Goal: Information Seeking & Learning: Find specific fact

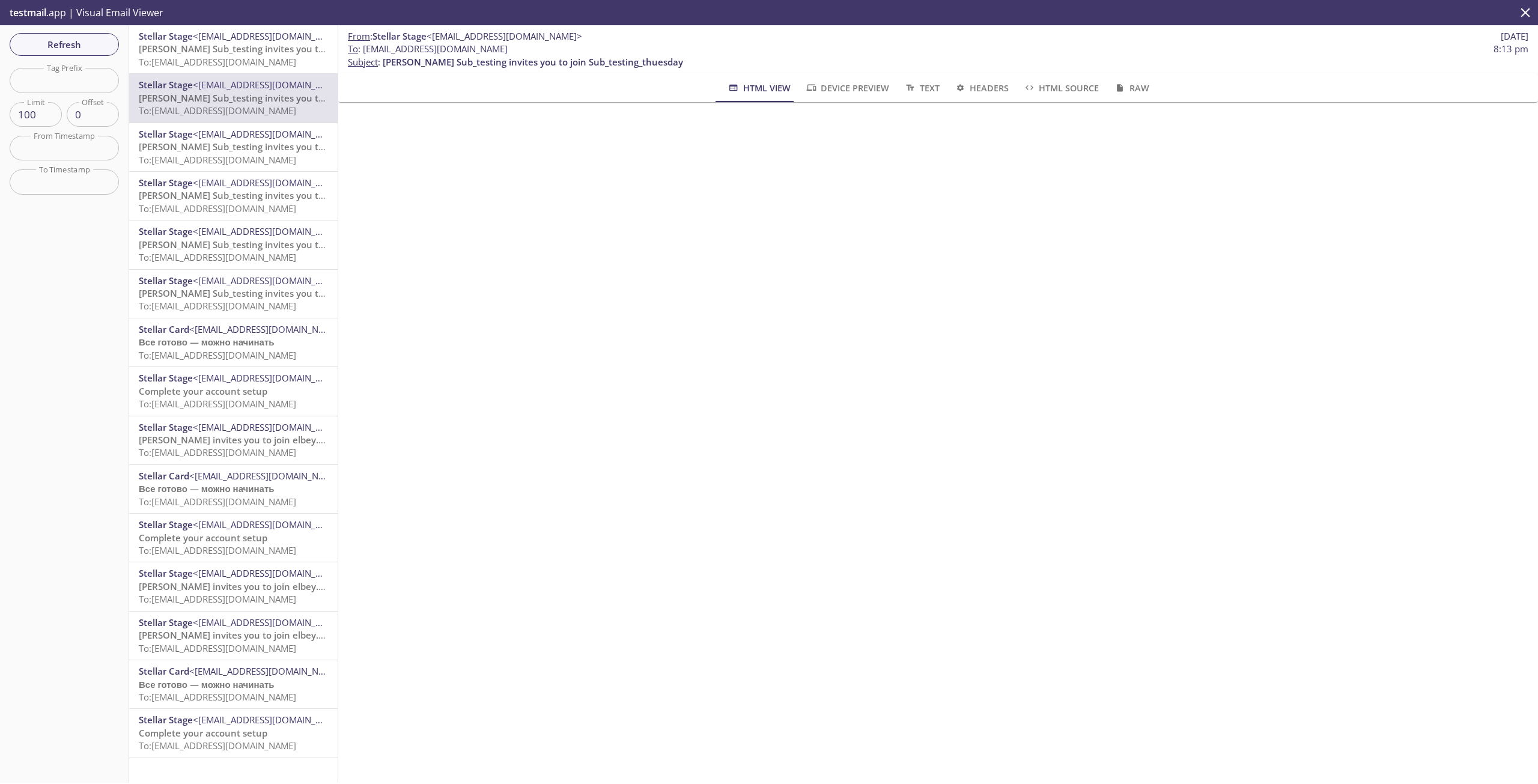
click at [220, 58] on span "To: [EMAIL_ADDRESS][DOMAIN_NAME]" at bounding box center [217, 62] width 157 height 12
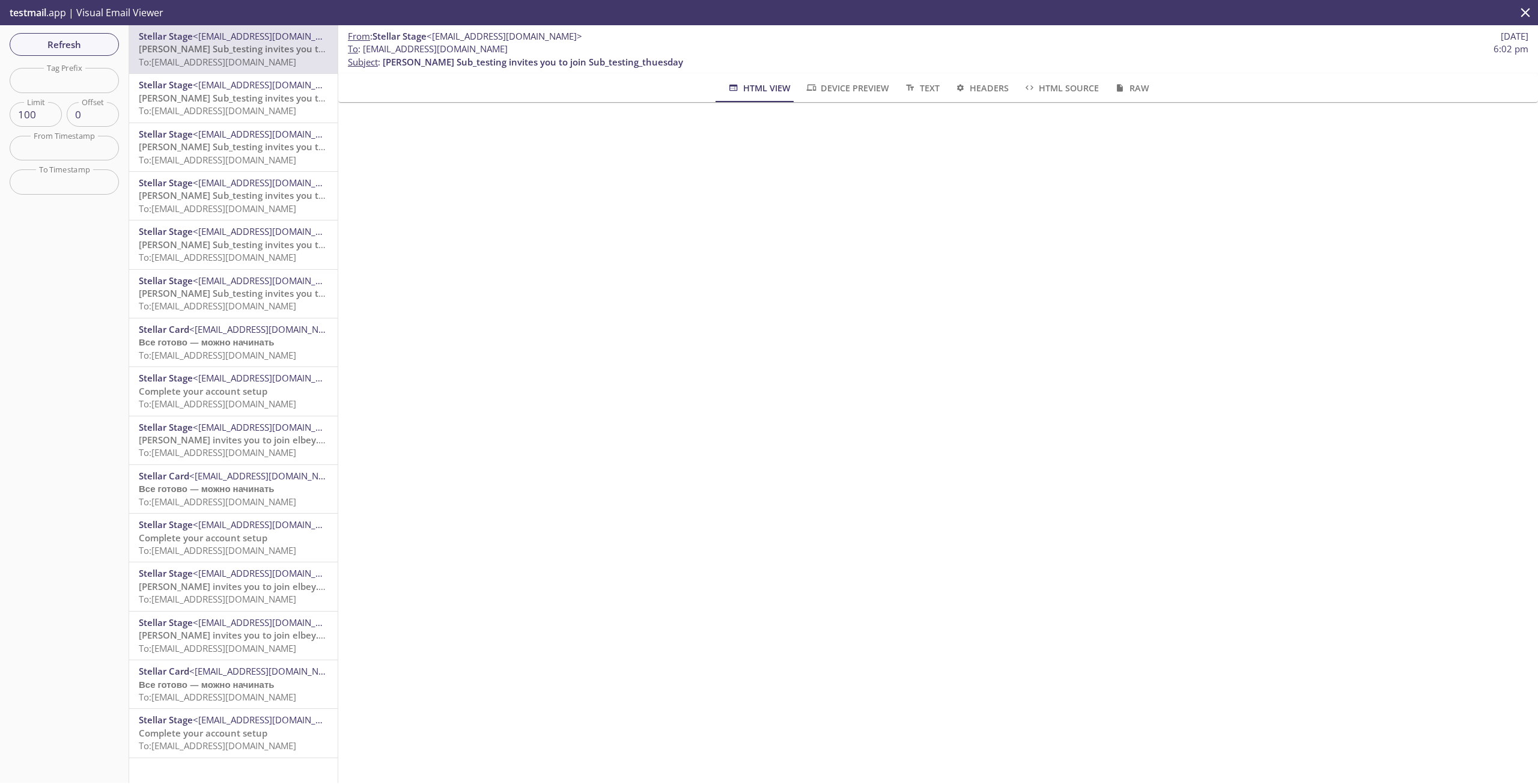
click at [917, 87] on span "Text" at bounding box center [922, 88] width 36 height 15
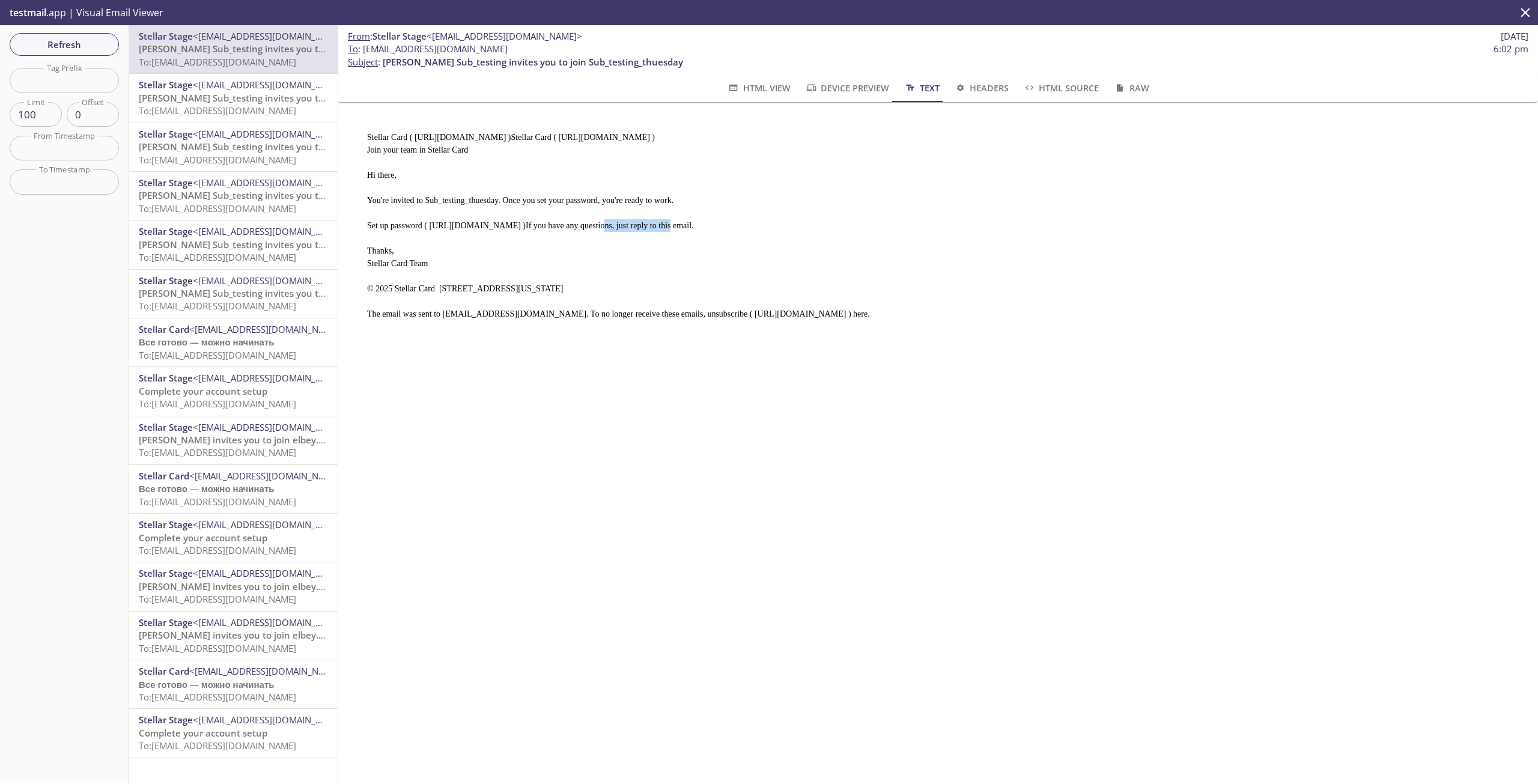
drag, startPoint x: 426, startPoint y: 221, endPoint x: 503, endPoint y: 224, distance: 77.1
click at [503, 224] on pre "Stellar Card ( [URL][DOMAIN_NAME] )Stellar Card ( [URL][DOMAIN_NAME] ) Join you…" at bounding box center [933, 221] width 1161 height 208
drag, startPoint x: 425, startPoint y: 221, endPoint x: 884, endPoint y: 215, distance: 459.0
click at [884, 215] on pre "Stellar Card ( [URL][DOMAIN_NAME] )Stellar Card ( [URL][DOMAIN_NAME] ) Join you…" at bounding box center [933, 221] width 1161 height 208
copy pre "[URL][DOMAIN_NAME]"
